Goal: Task Accomplishment & Management: Use online tool/utility

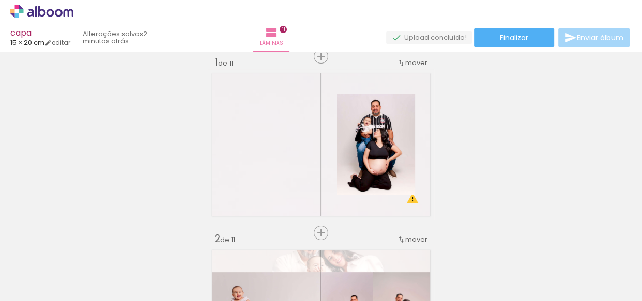
scroll to position [93, 0]
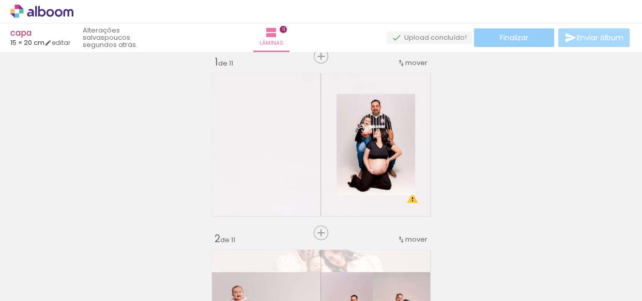
click at [529, 40] on paper-button "Finalizar" at bounding box center [514, 37] width 80 height 19
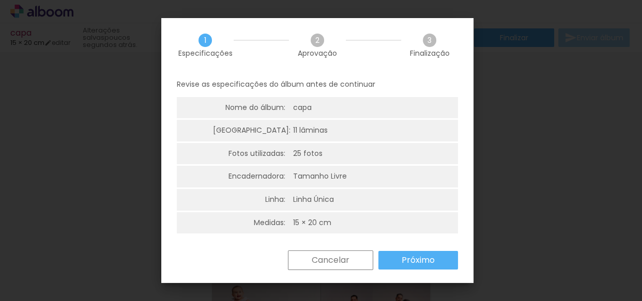
click at [0, 0] on slot "Próximo" at bounding box center [0, 0] width 0 height 0
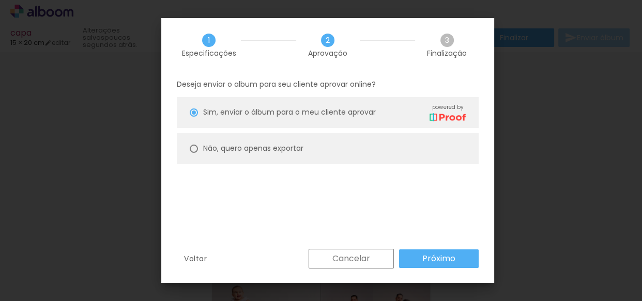
click at [276, 164] on paper-radio-group "Sim, enviar o álbum para o meu cliente aprovar powered by Não, quero apenas exp…" at bounding box center [328, 133] width 302 height 72
click at [0, 0] on slot "Não, quero apenas exportar" at bounding box center [0, 0] width 0 height 0
type paper-radio-button "on"
click at [470, 263] on paper-button "Próximo" at bounding box center [439, 259] width 80 height 19
type input "Alta, 300 DPI"
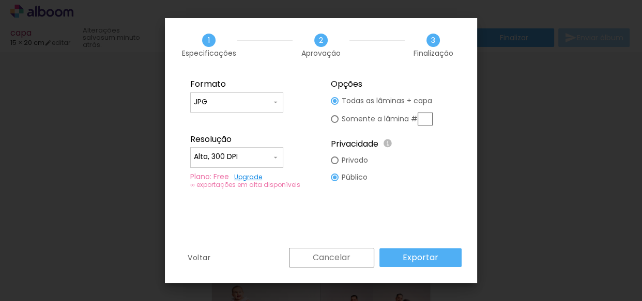
click at [444, 261] on paper-button "Exportar" at bounding box center [421, 258] width 82 height 19
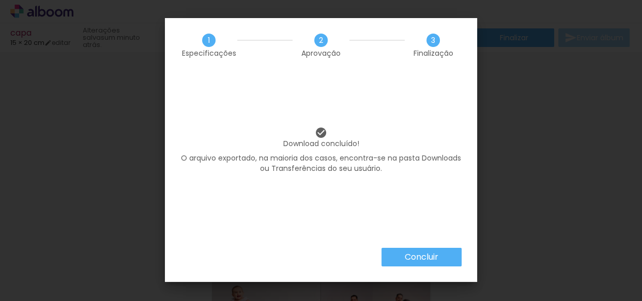
click at [0, 0] on slot "Concluir" at bounding box center [0, 0] width 0 height 0
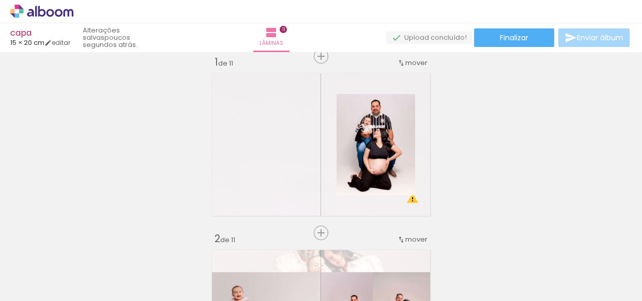
scroll to position [93, 0]
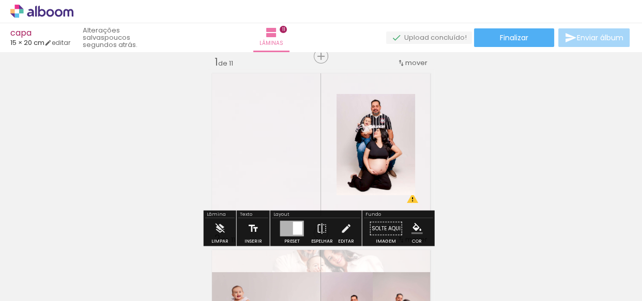
click at [244, 231] on paper-button "Inserir" at bounding box center [253, 232] width 23 height 26
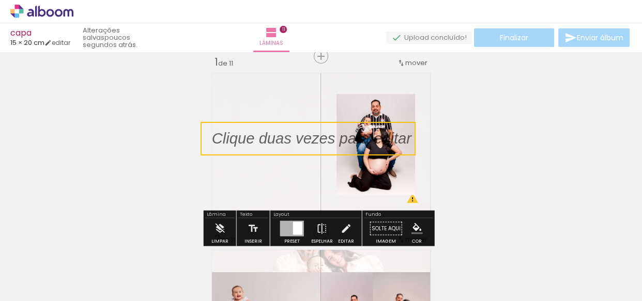
click at [277, 141] on quentale-selection at bounding box center [308, 139] width 215 height 34
type input "Sans Serif"
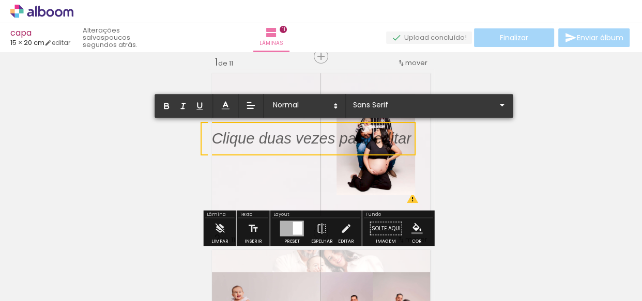
click at [277, 141] on p at bounding box center [312, 144] width 200 height 21
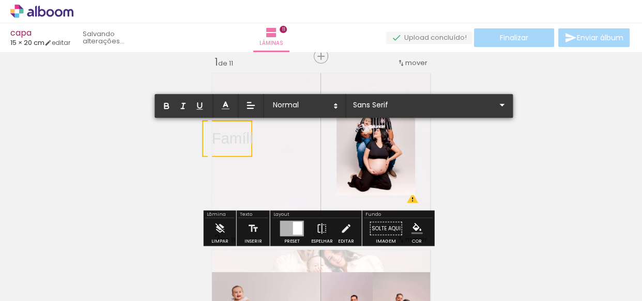
scroll to position [93, 0]
click at [232, 136] on p "Família" at bounding box center [237, 138] width 50 height 21
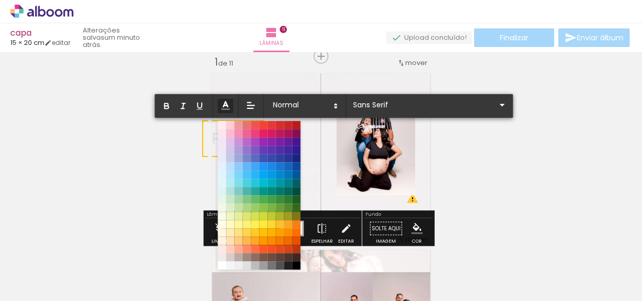
click at [224, 101] on icon at bounding box center [225, 105] width 11 height 11
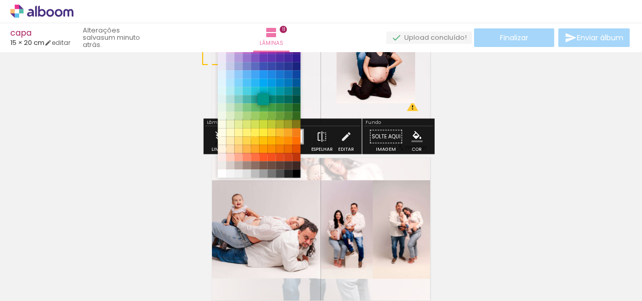
scroll to position [107, 0]
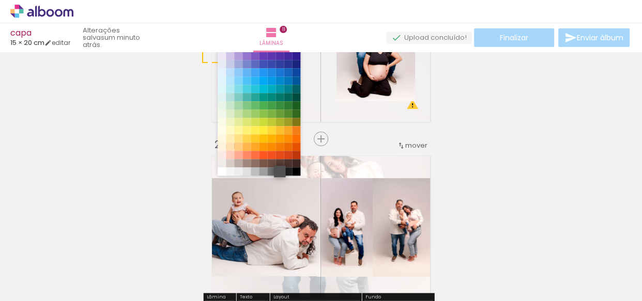
click at [280, 173] on span at bounding box center [279, 171] width 11 height 11
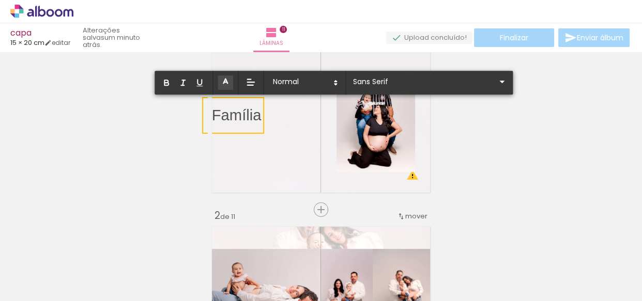
scroll to position [13, 0]
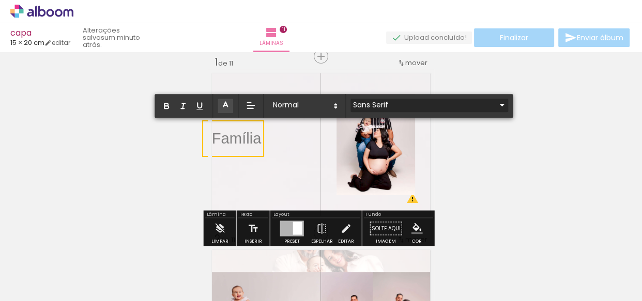
click at [400, 107] on input "Sans Serif" at bounding box center [423, 105] width 145 height 11
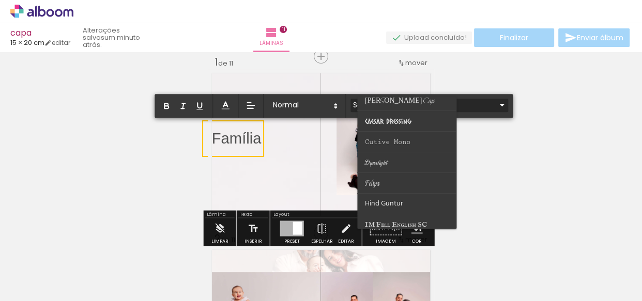
scroll to position [94, 0]
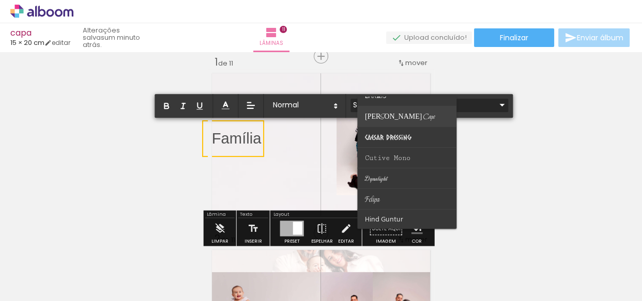
click at [402, 122] on paper-item at bounding box center [407, 117] width 99 height 21
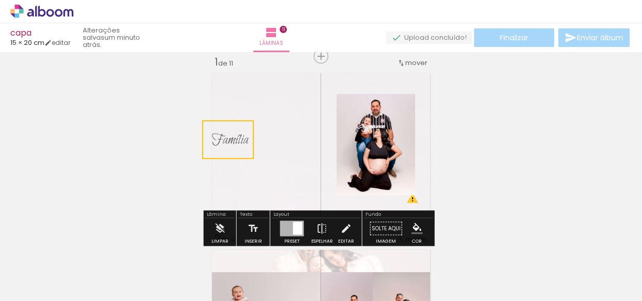
drag, startPoint x: 241, startPoint y: 140, endPoint x: 230, endPoint y: 137, distance: 11.8
click at [255, 130] on album-spread "1 de 11" at bounding box center [321, 144] width 226 height 151
click at [229, 138] on span "Família" at bounding box center [230, 140] width 37 height 19
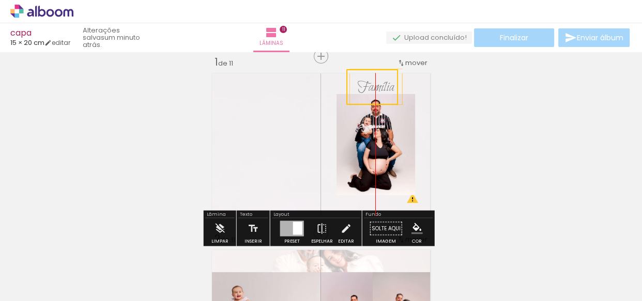
drag, startPoint x: 228, startPoint y: 148, endPoint x: 374, endPoint y: 94, distance: 155.9
click at [374, 94] on quentale-selection at bounding box center [372, 87] width 52 height 36
click at [371, 97] on quentale-selection at bounding box center [372, 90] width 52 height 36
click at [385, 90] on span "Família" at bounding box center [376, 90] width 37 height 19
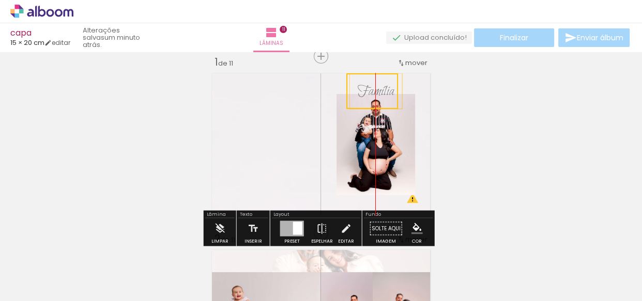
click at [384, 87] on quentale-selection at bounding box center [372, 91] width 52 height 36
click at [377, 88] on span "Família" at bounding box center [375, 91] width 37 height 19
click at [376, 94] on quentale-selection at bounding box center [372, 90] width 52 height 36
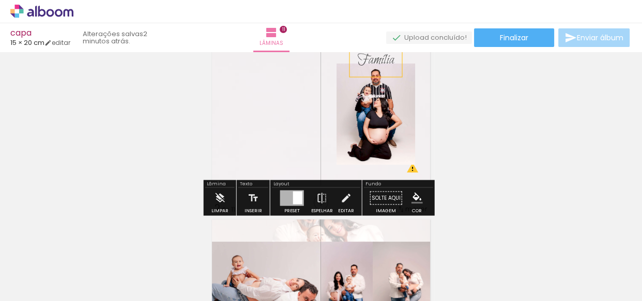
scroll to position [60, 0]
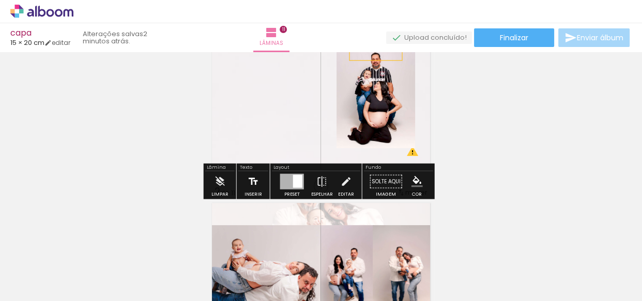
click at [256, 185] on iron-icon at bounding box center [253, 182] width 11 height 21
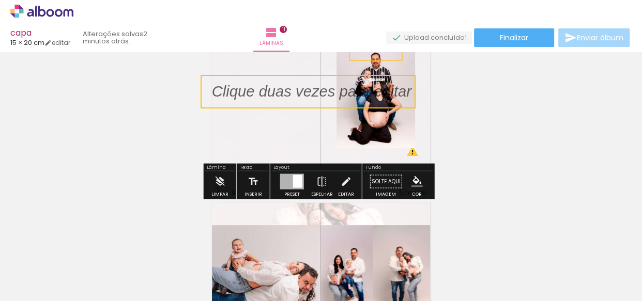
click at [285, 88] on quentale-selection at bounding box center [308, 92] width 215 height 34
type input "Sans Serif"
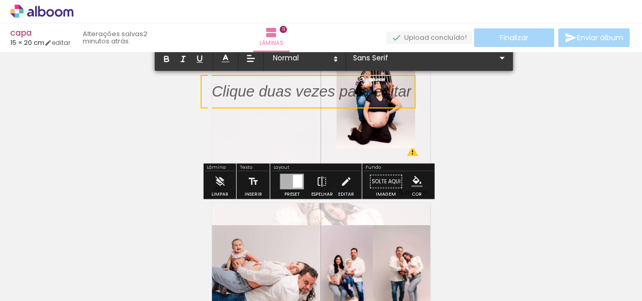
click at [285, 88] on p at bounding box center [312, 97] width 200 height 21
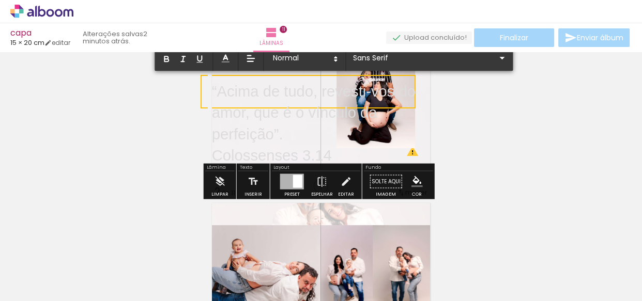
scroll to position [0, 0]
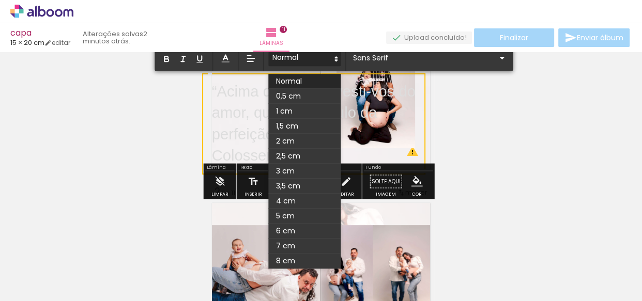
click at [309, 60] on span at bounding box center [304, 59] width 72 height 14
click at [306, 102] on span at bounding box center [304, 96] width 72 height 15
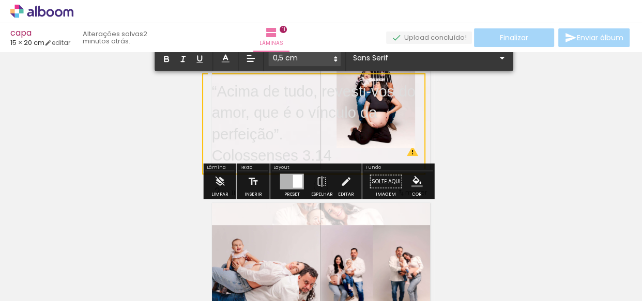
click at [310, 106] on p "“Acima de tudo, revesti-vos do amor, que é o vínculo da perfeição”." at bounding box center [317, 113] width 211 height 64
click at [296, 59] on span at bounding box center [304, 59] width 72 height 14
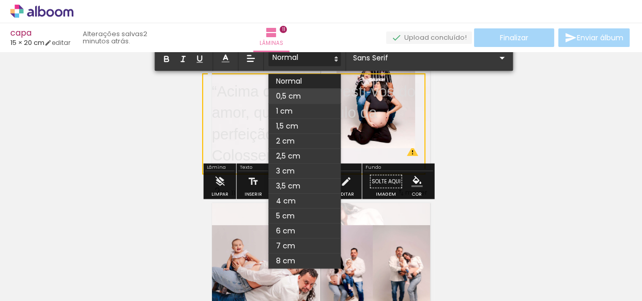
click at [298, 94] on span at bounding box center [304, 96] width 72 height 15
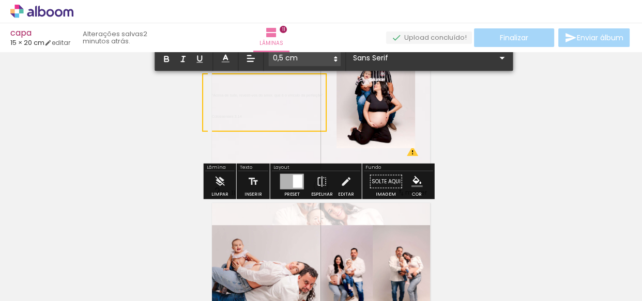
click at [300, 62] on span at bounding box center [304, 59] width 72 height 14
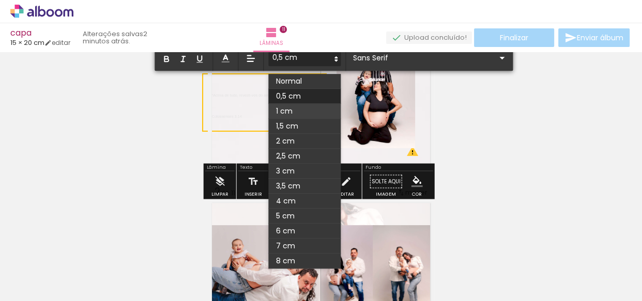
click at [302, 104] on span at bounding box center [304, 111] width 72 height 15
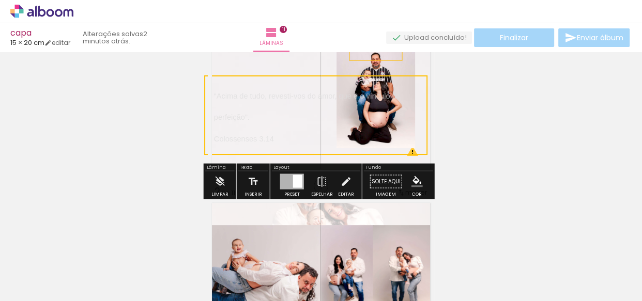
drag, startPoint x: 424, startPoint y: 98, endPoint x: 414, endPoint y: 100, distance: 10.5
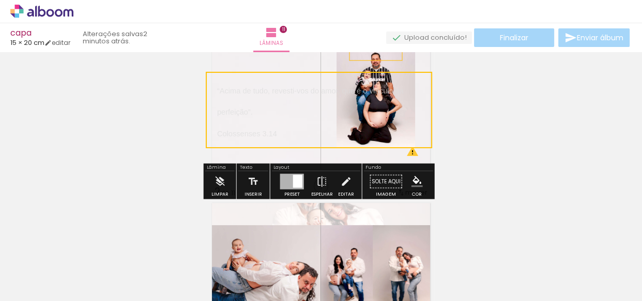
drag, startPoint x: 320, startPoint y: 123, endPoint x: 338, endPoint y: 118, distance: 18.8
click at [338, 118] on quentale-selection at bounding box center [319, 110] width 226 height 77
click at [273, 92] on quentale-selection at bounding box center [319, 110] width 226 height 77
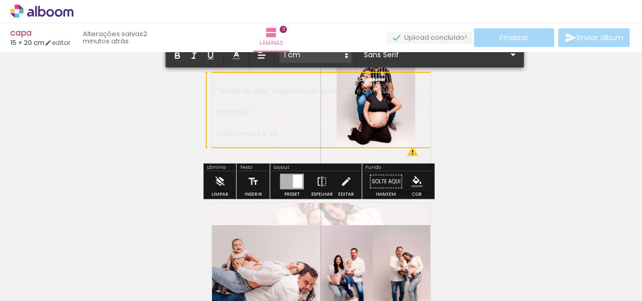
click at [273, 92] on span "“Acima de tudo, revesti-vos do amor, que é o vínculo da perfeição”." at bounding box center [311, 101] width 189 height 29
click at [233, 57] on icon at bounding box center [236, 55] width 10 height 10
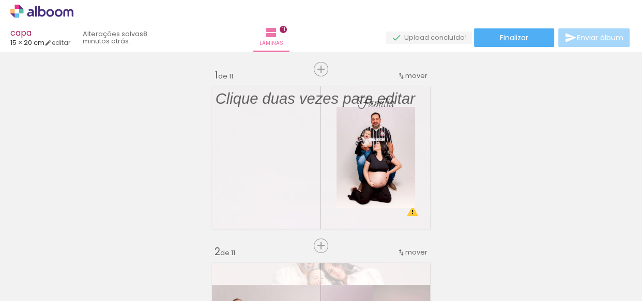
scroll to position [93, 0]
